Goal: Book appointment/travel/reservation

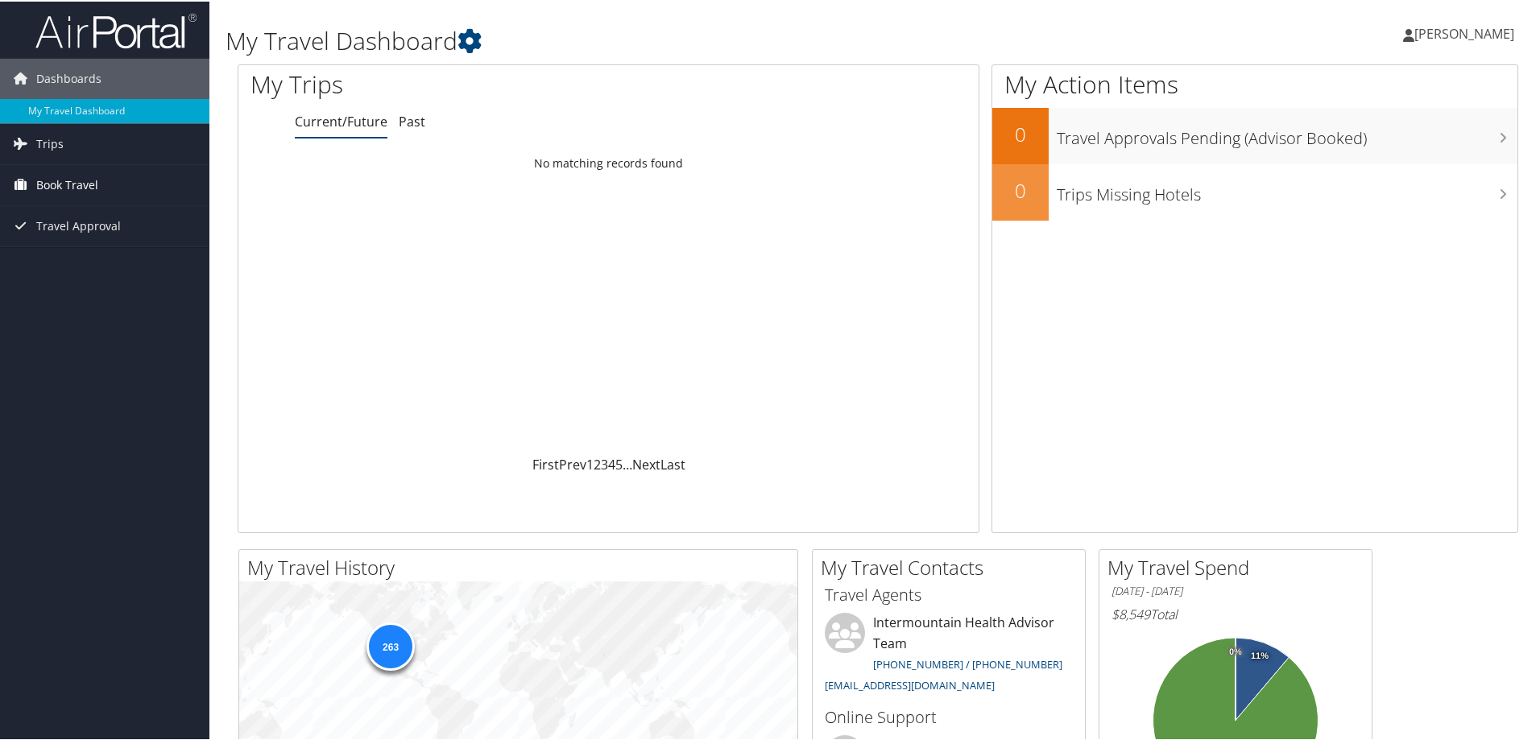
click at [80, 189] on span "Book Travel" at bounding box center [67, 183] width 62 height 40
click at [76, 264] on link "Book/Manage Online Trips" at bounding box center [104, 264] width 209 height 24
